Goal: Information Seeking & Learning: Check status

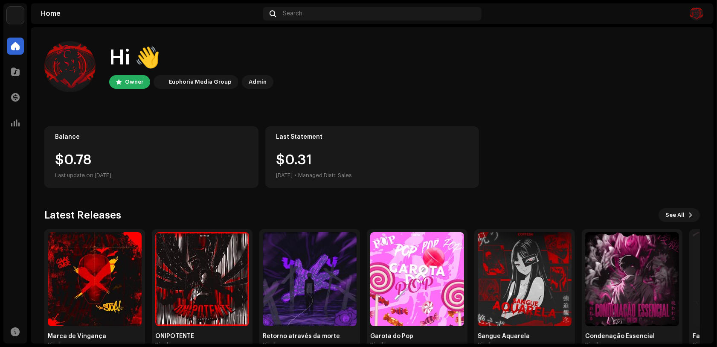
scroll to position [22, 0]
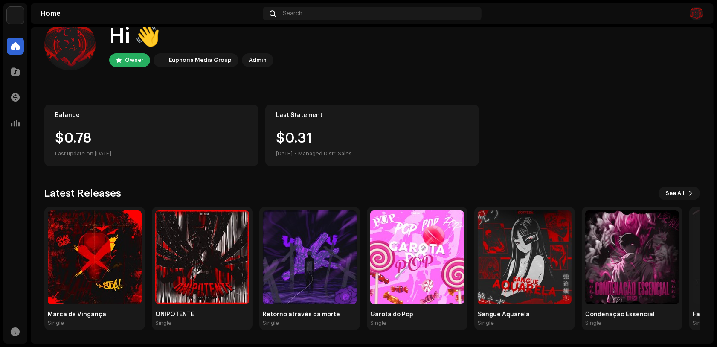
click at [114, 140] on div "$0.78" at bounding box center [151, 138] width 193 height 14
click at [17, 44] on span at bounding box center [15, 46] width 9 height 7
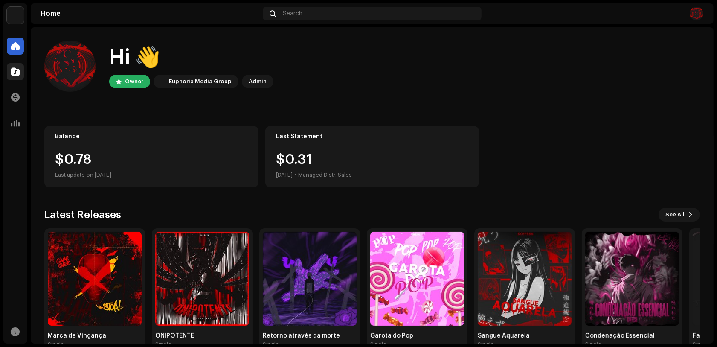
scroll to position [0, 0]
click at [11, 72] on div at bounding box center [15, 71] width 17 height 17
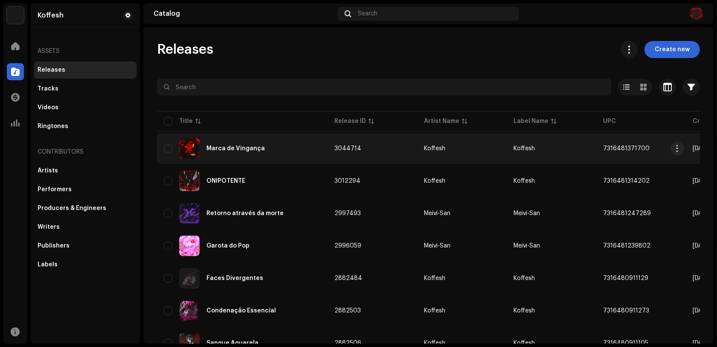
click at [260, 149] on div "Marca de Vingança" at bounding box center [235, 148] width 58 height 6
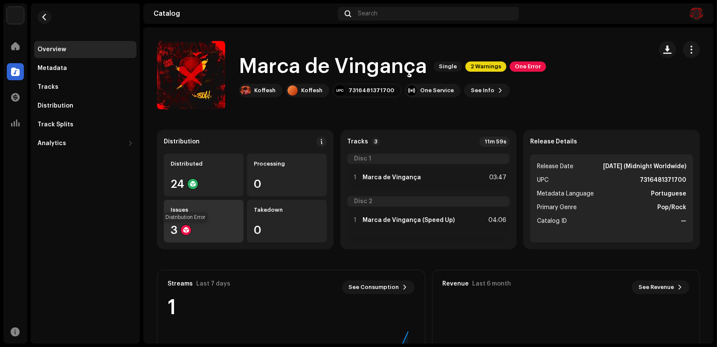
click at [184, 226] on div at bounding box center [186, 230] width 10 height 10
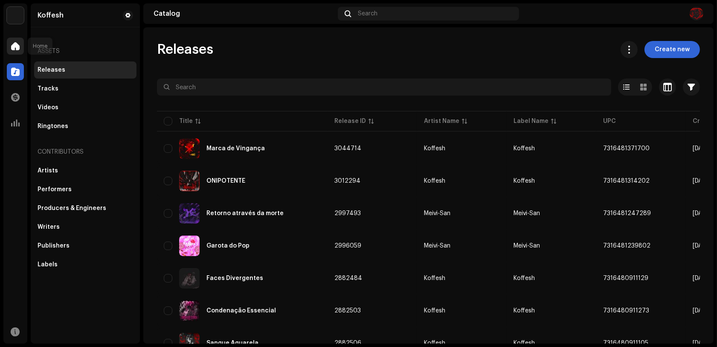
click at [14, 51] on div at bounding box center [15, 46] width 17 height 17
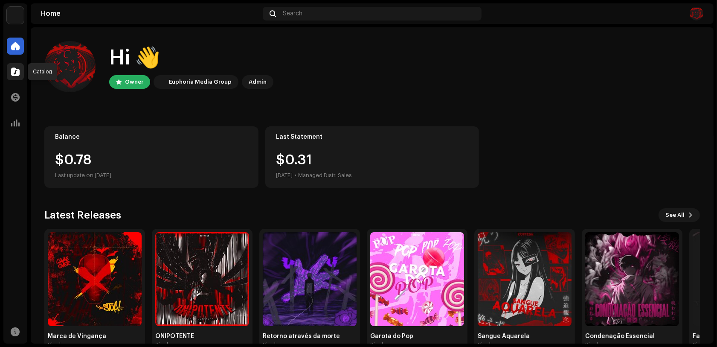
click at [10, 77] on div at bounding box center [15, 71] width 17 height 17
